Goal: Task Accomplishment & Management: Manage account settings

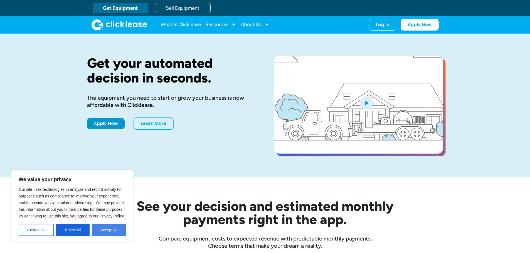
click at [112, 231] on button "Accept All" at bounding box center [109, 230] width 34 height 12
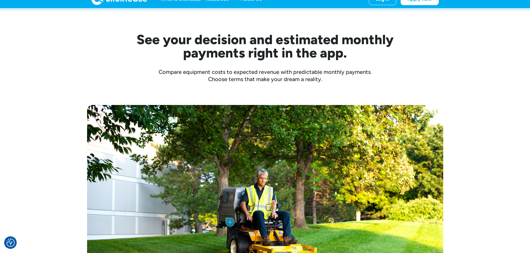
scroll to position [28, 0]
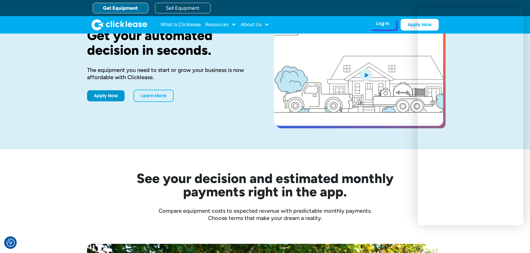
click at [383, 21] on div "Log In" at bounding box center [382, 24] width 13 height 6
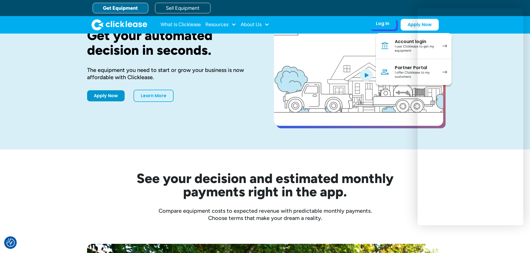
click at [390, 42] on link "Account login I use Clicklease to get my equipment" at bounding box center [414, 46] width 76 height 26
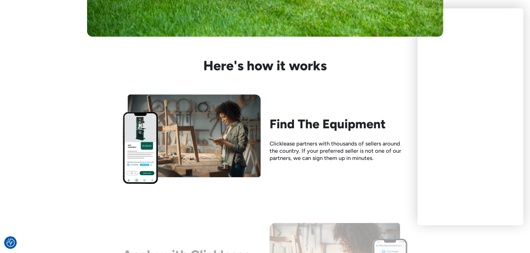
scroll to position [501, 0]
